Goal: Information Seeking & Learning: Learn about a topic

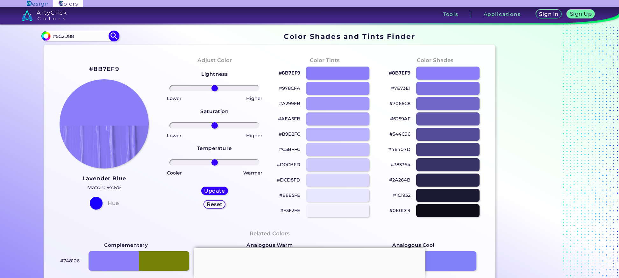
type input "#5C2D88"
click at [114, 37] on img at bounding box center [114, 36] width 11 height 11
type input "#5c2d88"
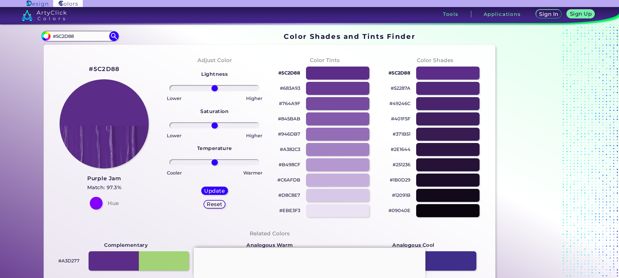
click at [290, 195] on p "#D8C8E7" at bounding box center [289, 195] width 22 height 8
click at [292, 164] on p "#B498CF" at bounding box center [290, 165] width 22 height 8
click at [292, 134] on p "#946DB7" at bounding box center [289, 134] width 22 height 8
click at [288, 210] on p "#EBE3F3" at bounding box center [289, 211] width 21 height 8
click at [293, 180] on p "#C6AFDB" at bounding box center [288, 180] width 23 height 8
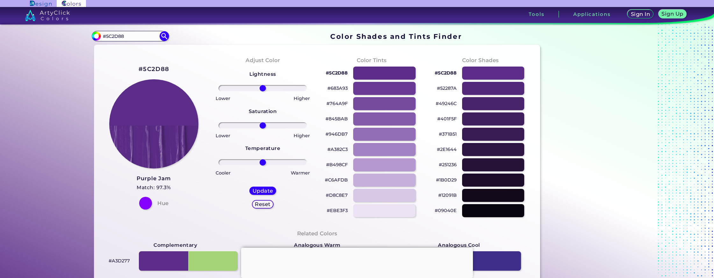
click at [337, 119] on p "#845BAB" at bounding box center [336, 119] width 22 height 8
click at [337, 135] on p "#946DB7" at bounding box center [336, 134] width 22 height 8
click at [337, 195] on p "#D8C8E7" at bounding box center [337, 195] width 22 height 8
